Goal: Task Accomplishment & Management: Manage account settings

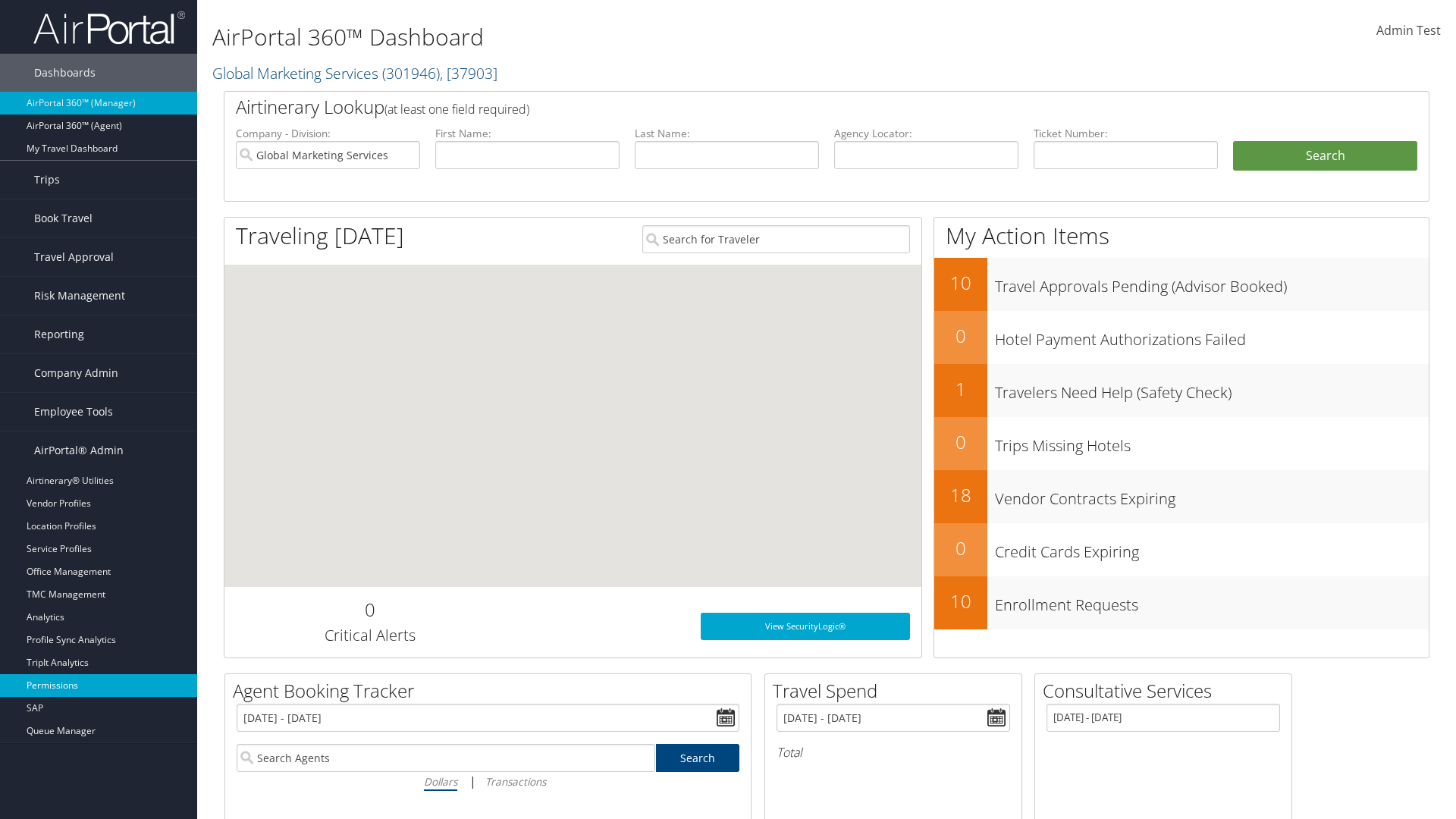
click at [98, 685] on link "Permissions" at bounding box center [98, 685] width 197 height 23
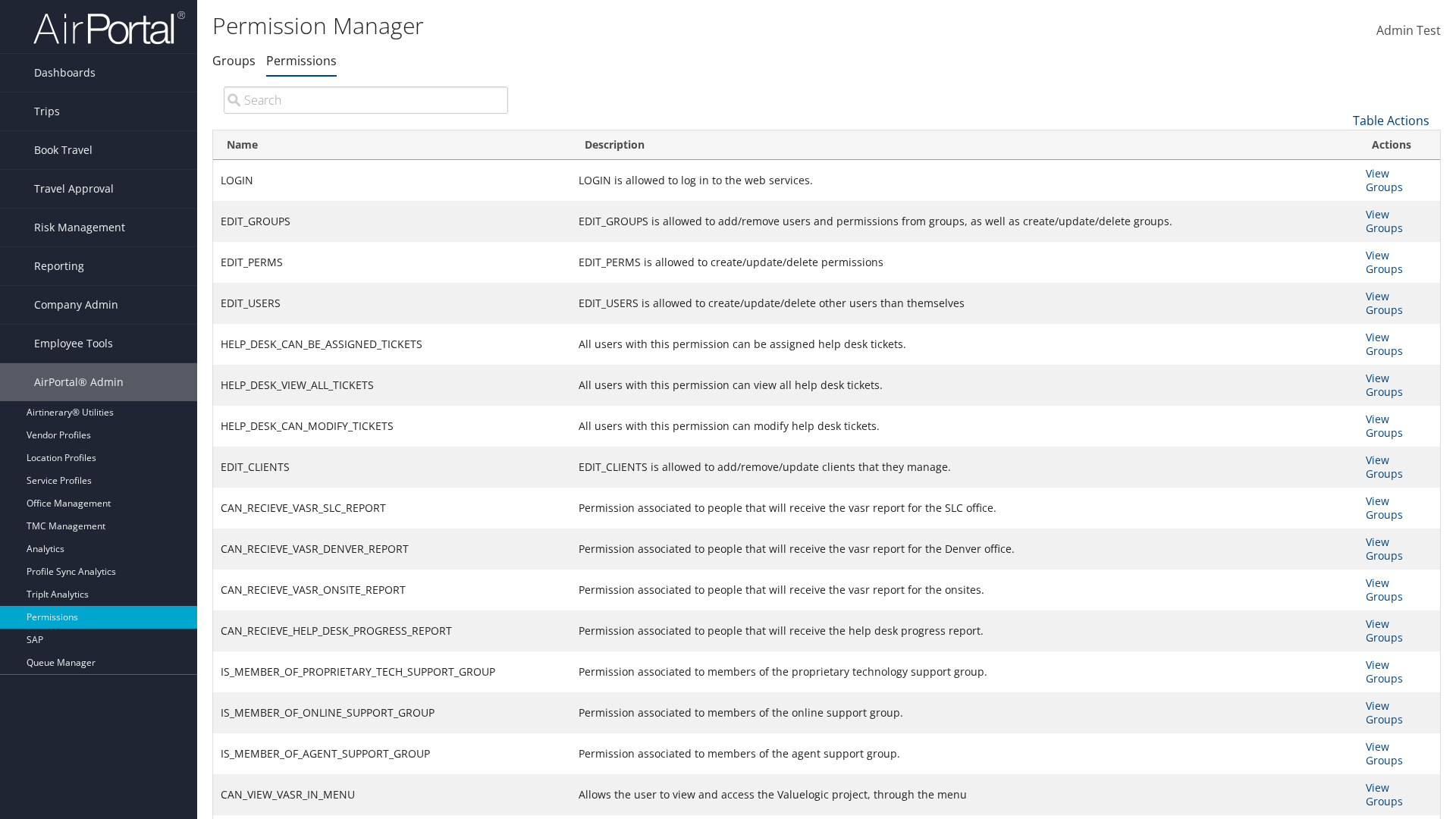
click at [1391, 120] on link "Table Actions" at bounding box center [1391, 120] width 76 height 16
click at [1340, 144] on link "New Record" at bounding box center [1340, 144] width 199 height 25
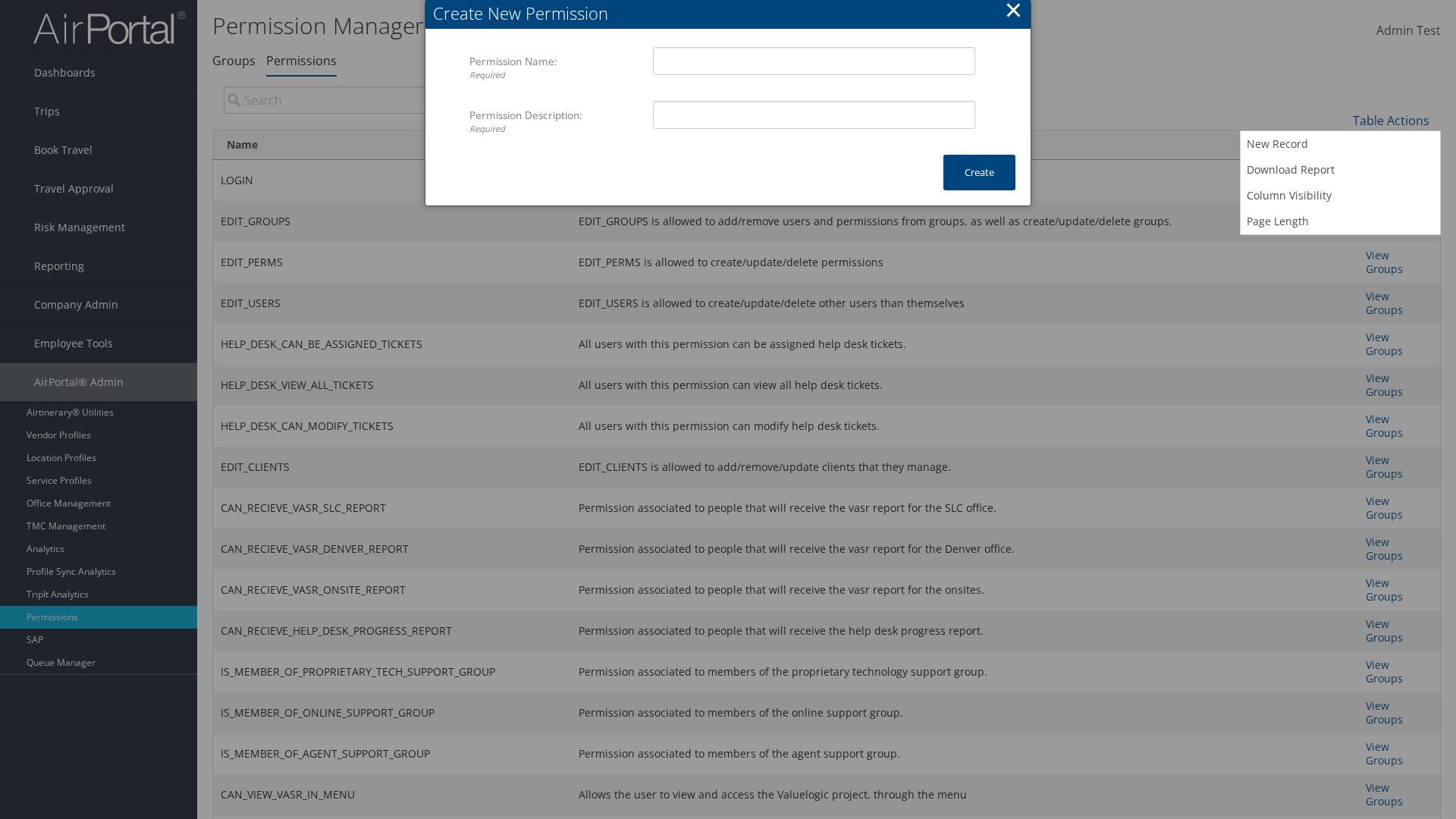
click at [1012, 12] on button "×" at bounding box center [1012, 9] width 17 height 30
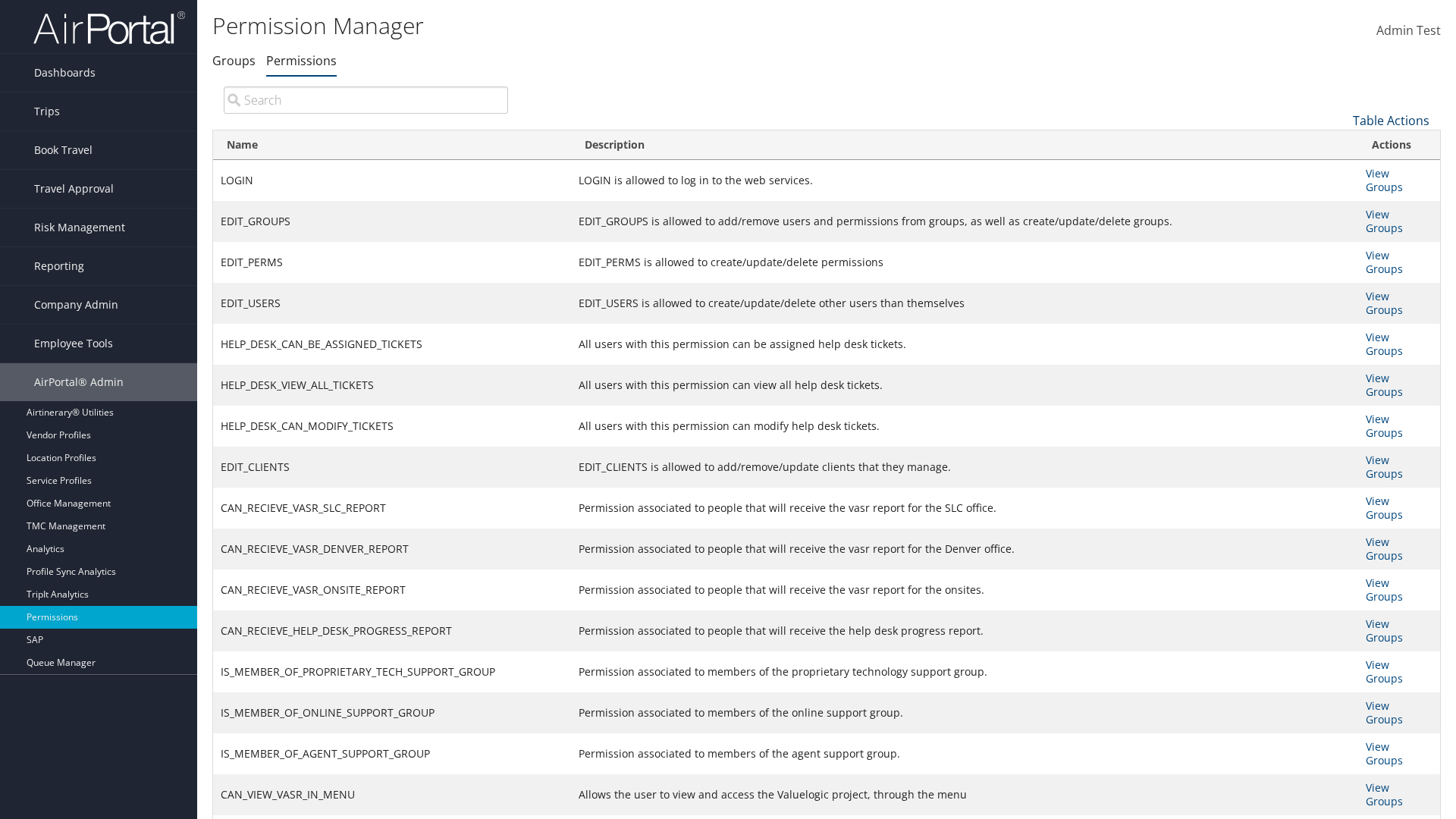
click at [1391, 120] on link "Table Actions" at bounding box center [1391, 120] width 76 height 16
click at [1340, 195] on link "Column Visibility" at bounding box center [1340, 195] width 199 height 25
click at [1340, 145] on link "Name" at bounding box center [1340, 145] width 199 height 25
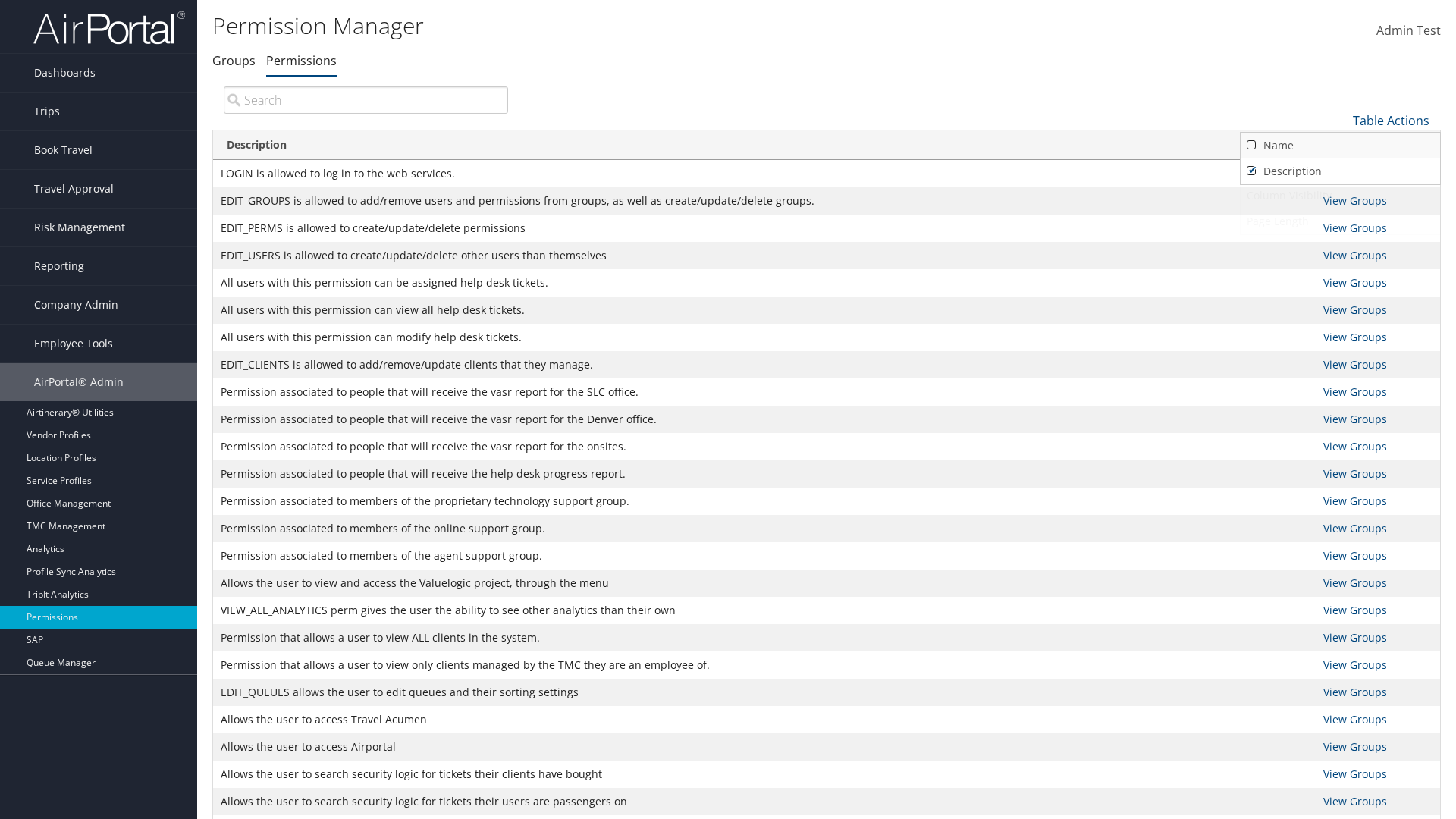
click at [1340, 171] on link "Description" at bounding box center [1340, 171] width 199 height 25
click at [1340, 145] on link "Name" at bounding box center [1340, 145] width 199 height 25
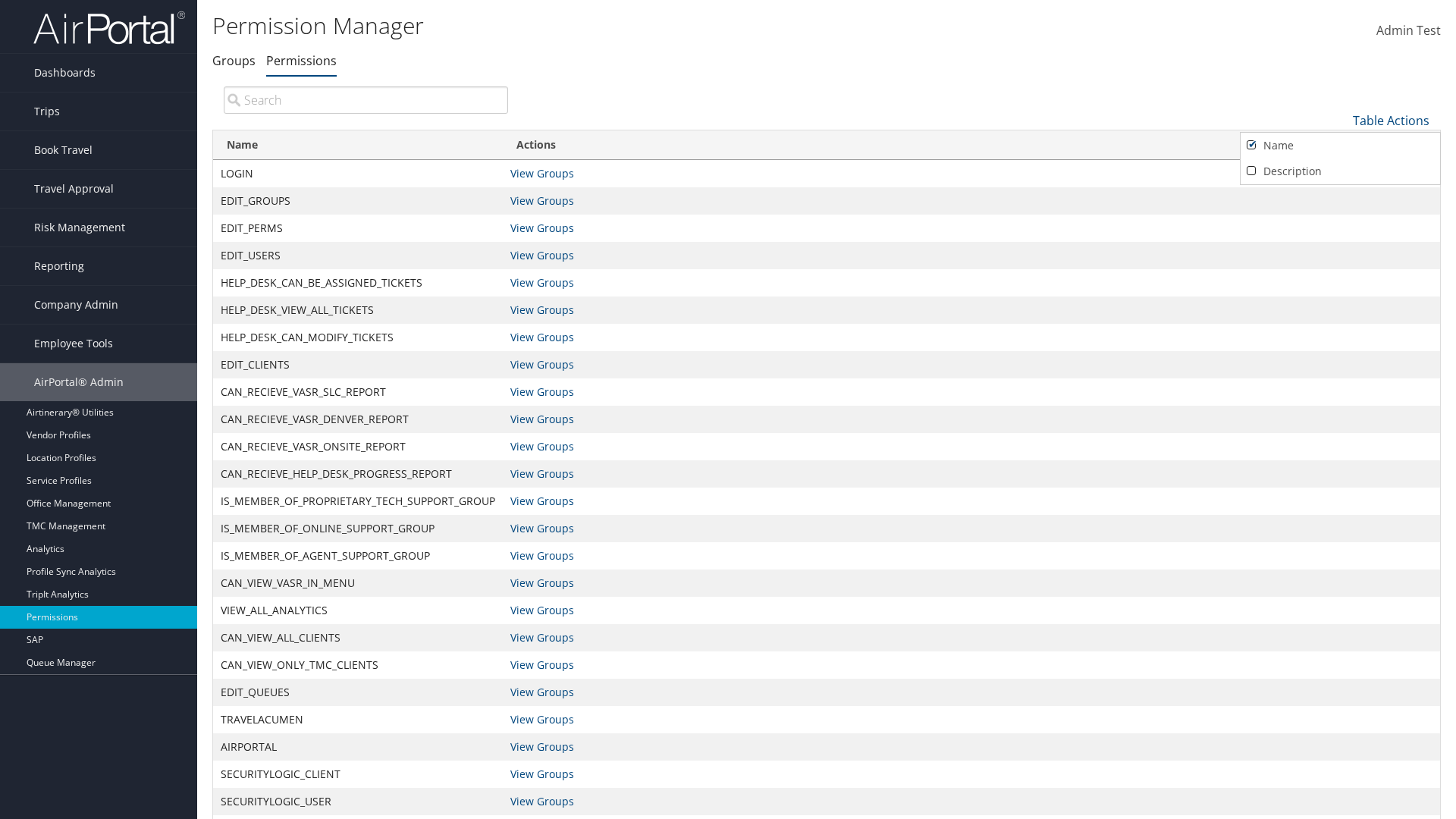
click at [1340, 171] on link "Description" at bounding box center [1340, 171] width 199 height 25
click at [728, 409] on div at bounding box center [728, 409] width 1456 height 819
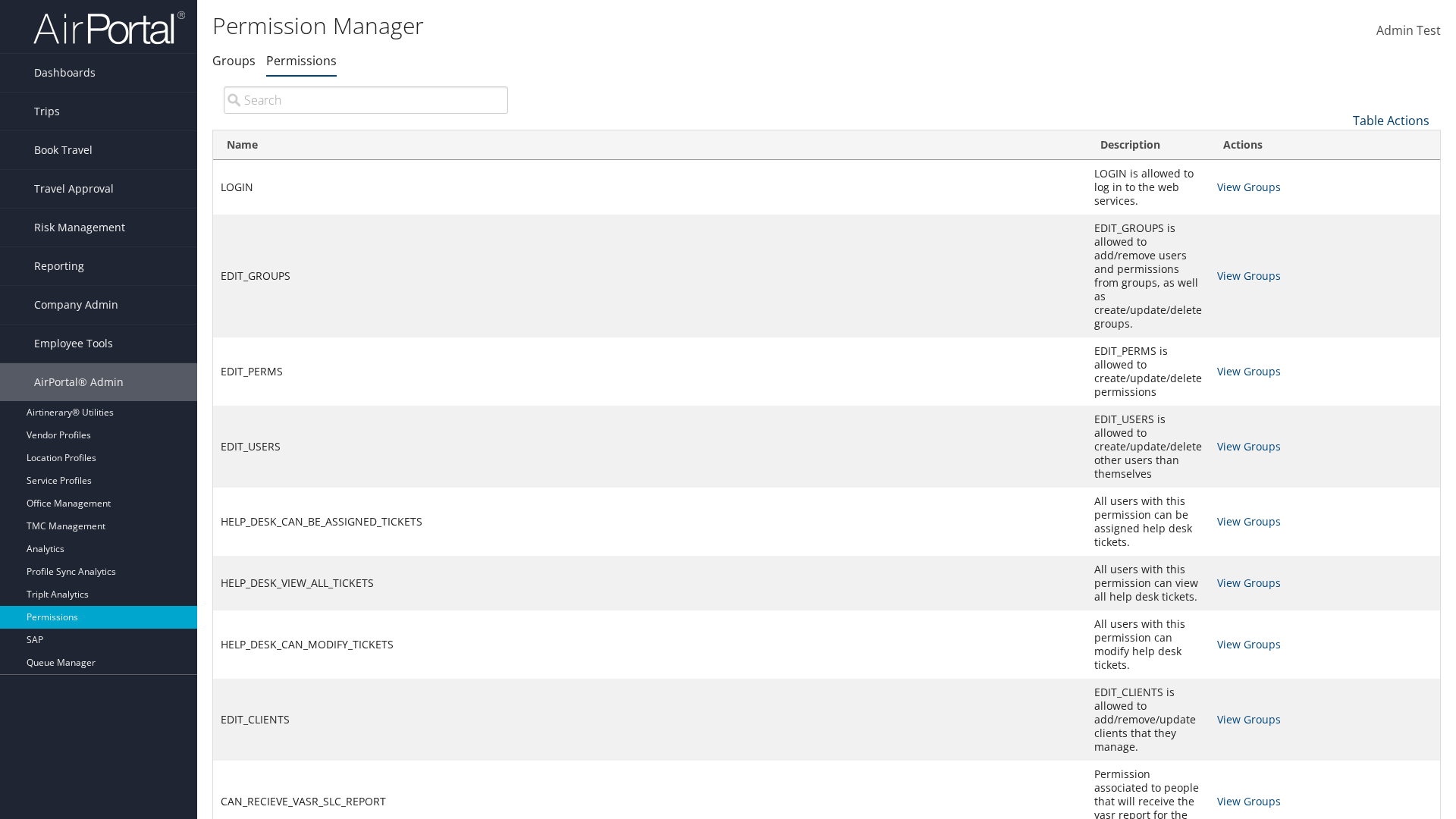
click at [1391, 120] on link "Table Actions" at bounding box center [1391, 120] width 76 height 16
click at [1340, 221] on link "Page Length" at bounding box center [1340, 221] width 199 height 25
click at [1340, 171] on link "25" at bounding box center [1340, 171] width 199 height 25
click at [1391, 120] on link "Table Actions" at bounding box center [1391, 120] width 76 height 16
click at [1340, 221] on link "Page Length" at bounding box center [1340, 221] width 199 height 25
